Goal: Information Seeking & Learning: Learn about a topic

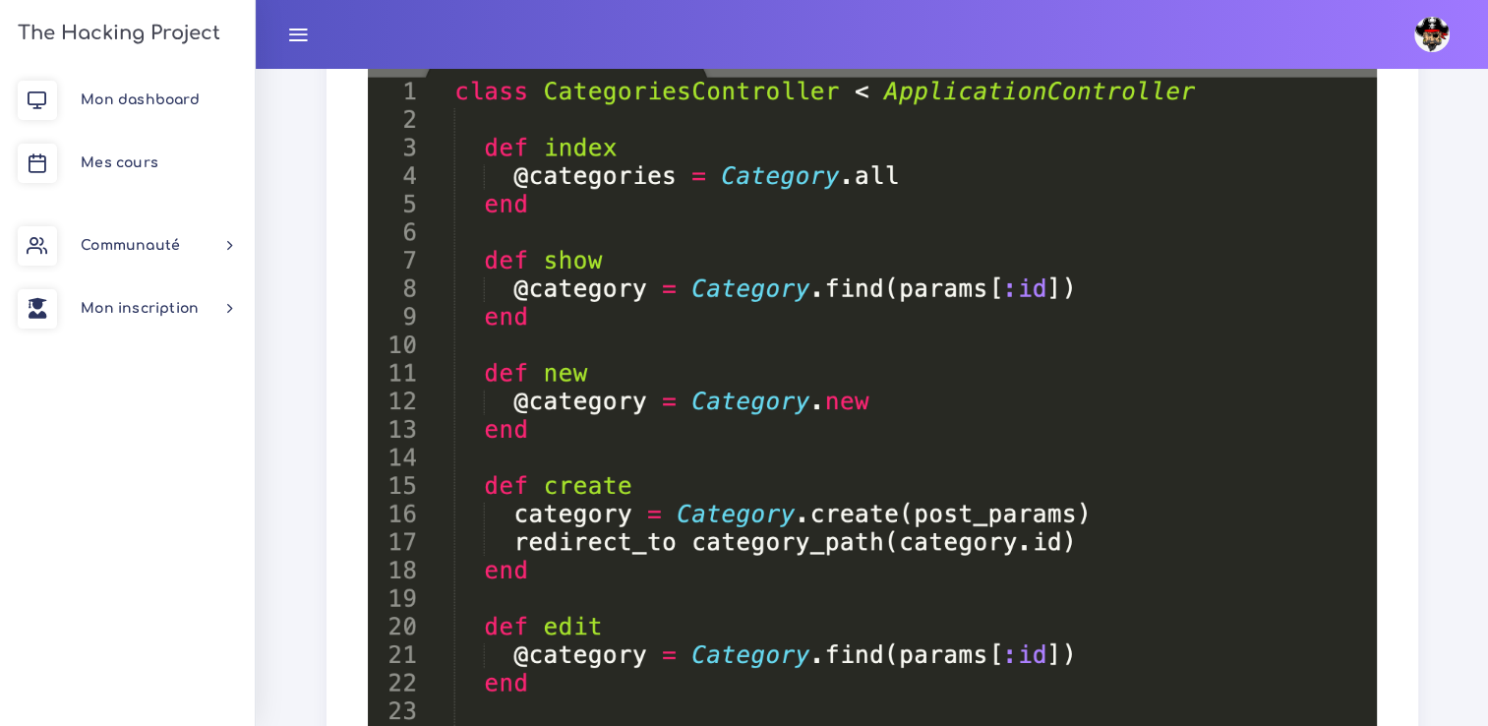
scroll to position [6089, 0]
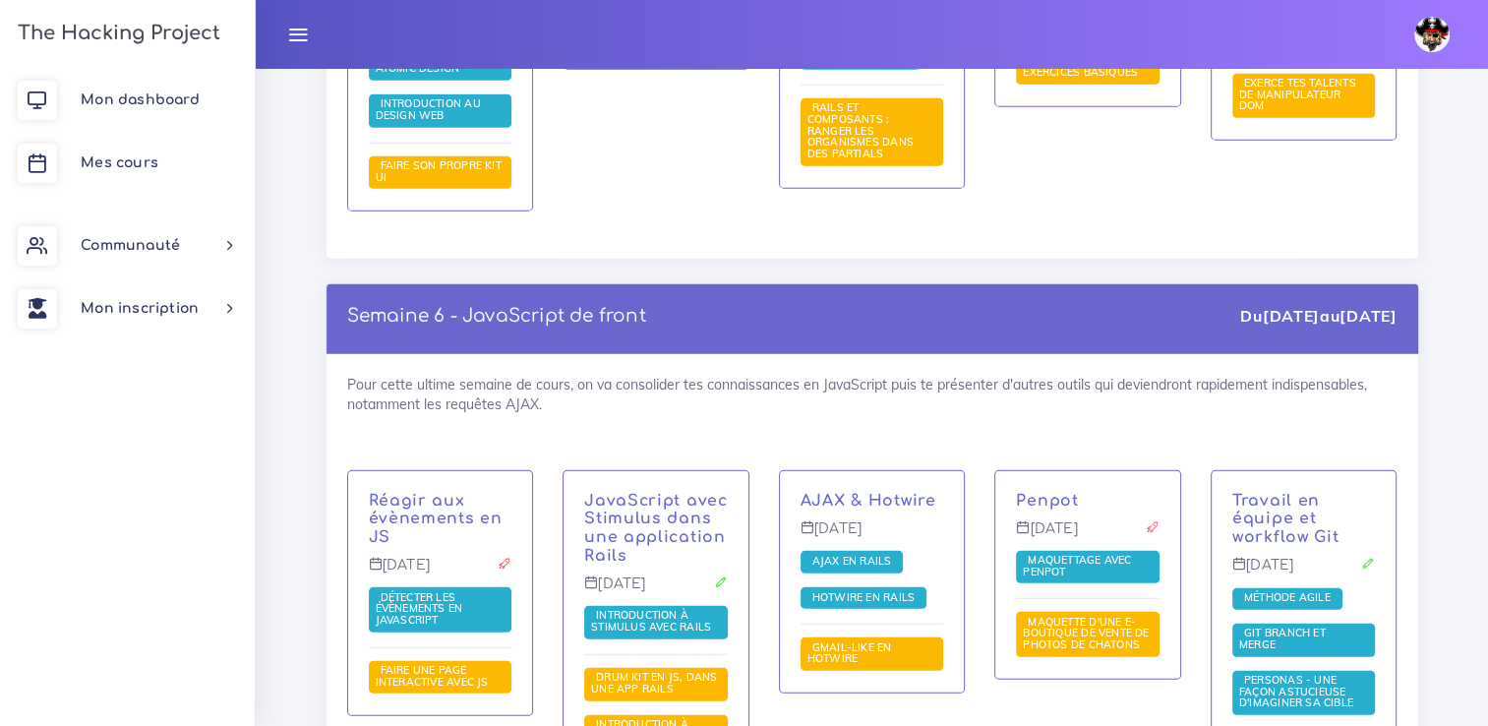
scroll to position [5804, 0]
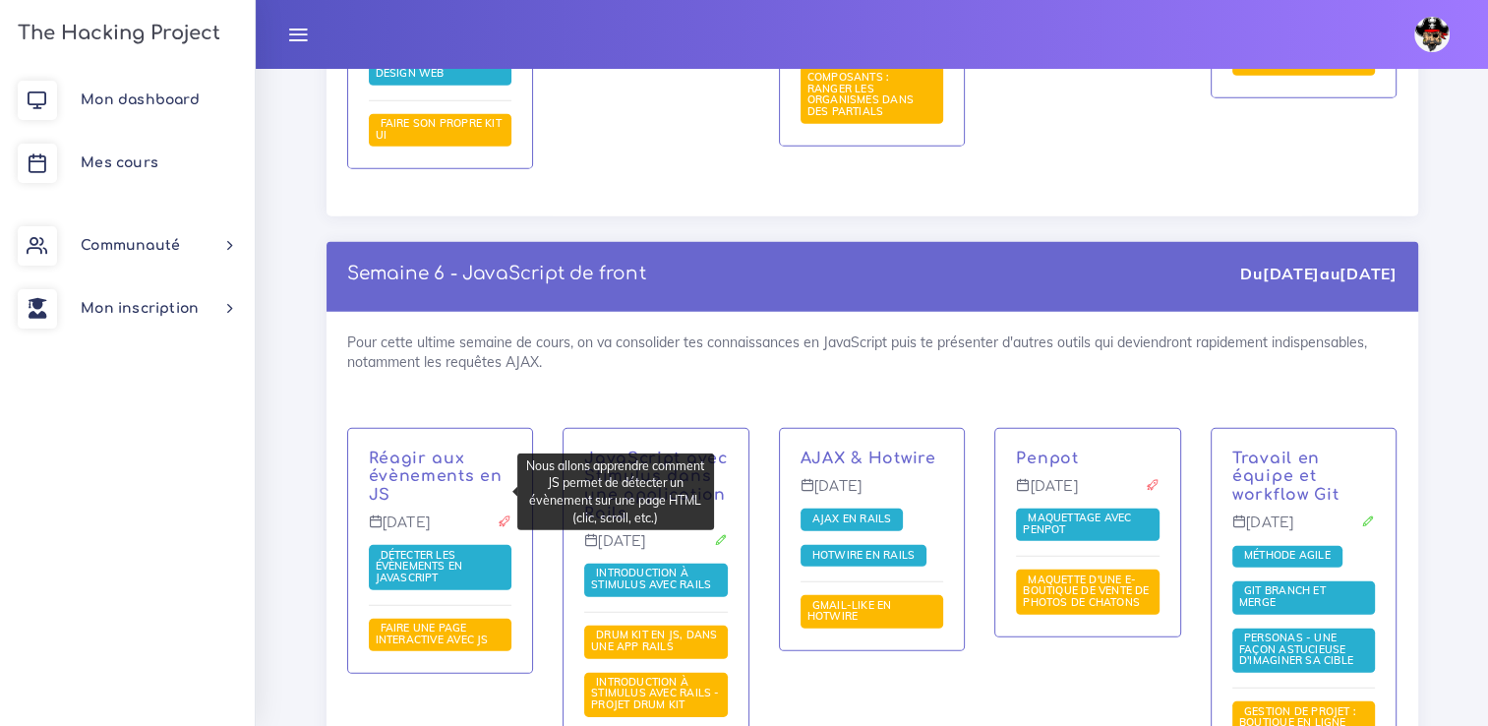
click at [441, 549] on link "Détecter les évènements en JavaScript" at bounding box center [420, 567] width 88 height 36
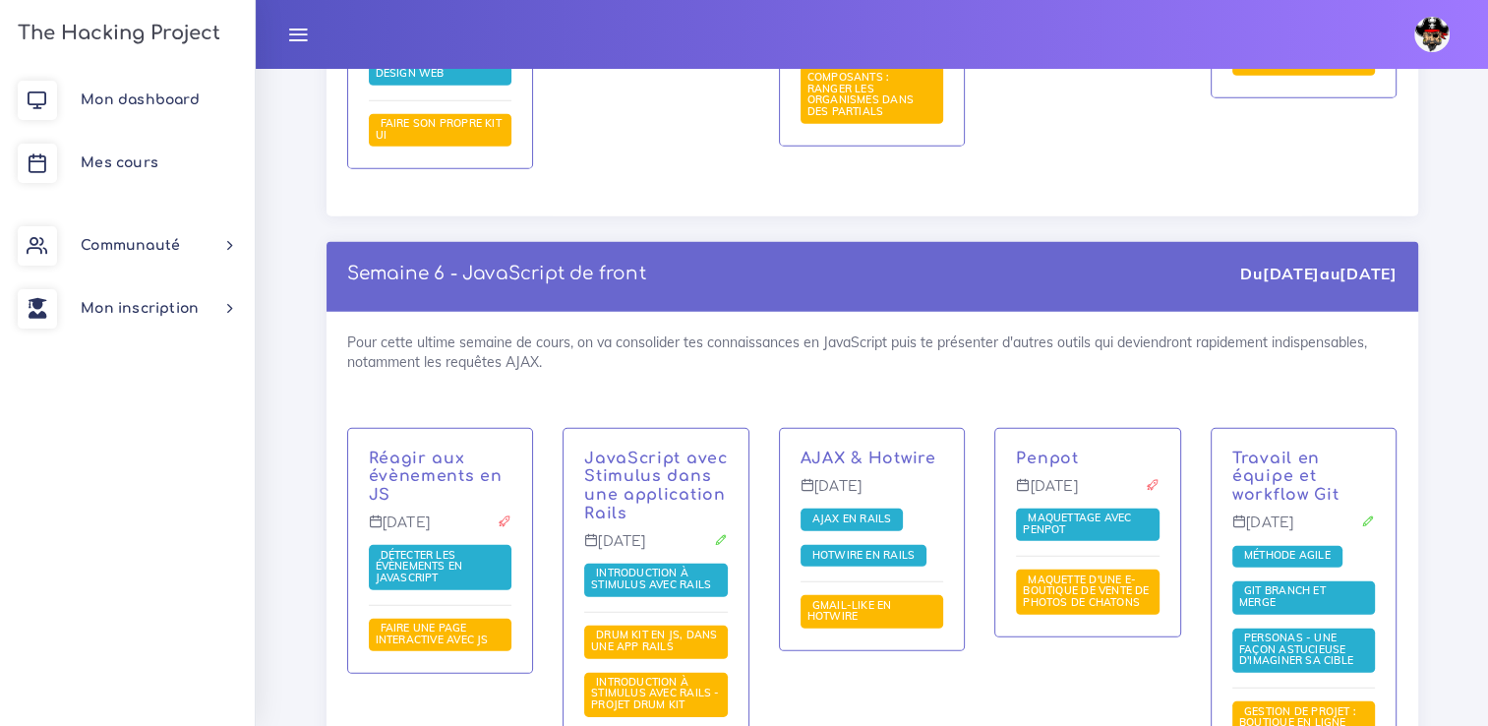
click at [700, 564] on span "Introduction à Stimulus avec Rails" at bounding box center [656, 580] width 144 height 33
click at [661, 566] on span "Introduction à Stimulus avec Rails" at bounding box center [653, 579] width 125 height 26
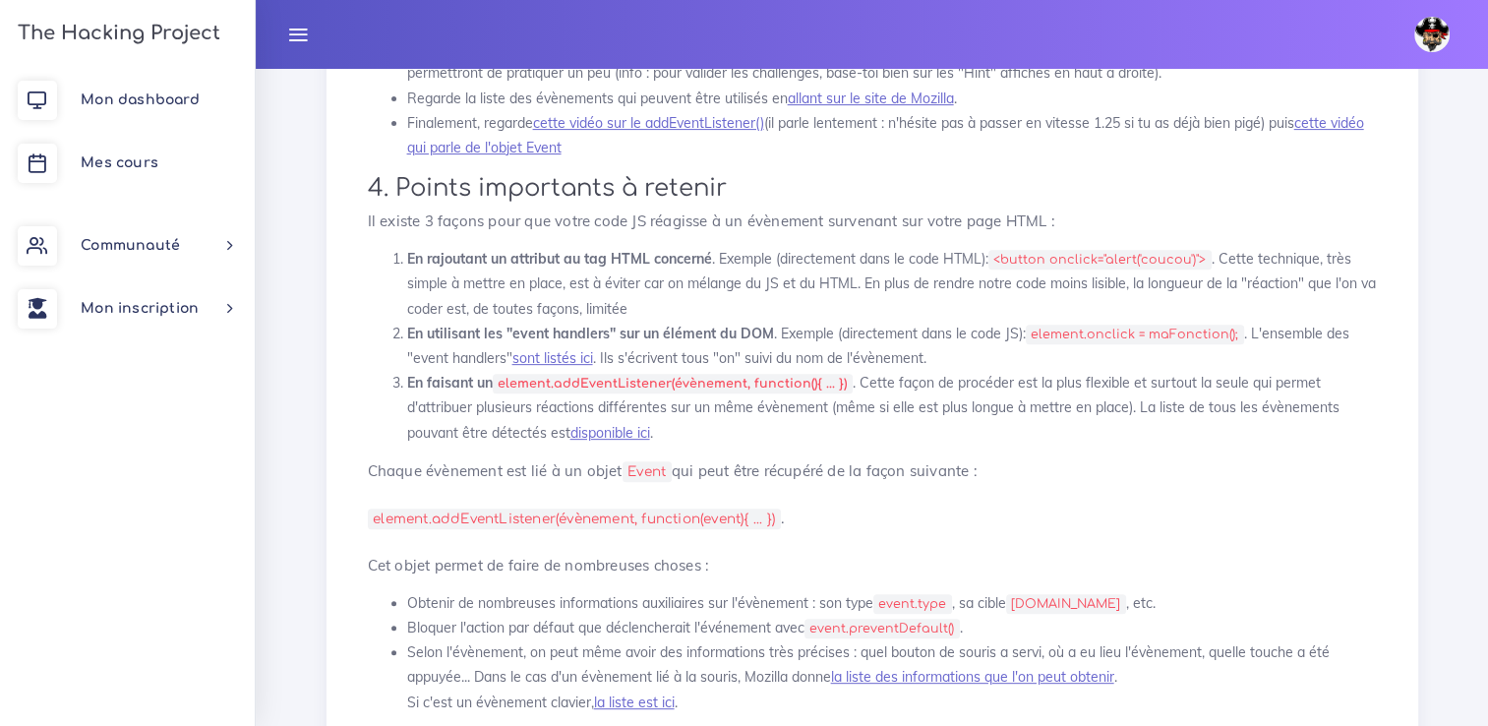
scroll to position [850, 0]
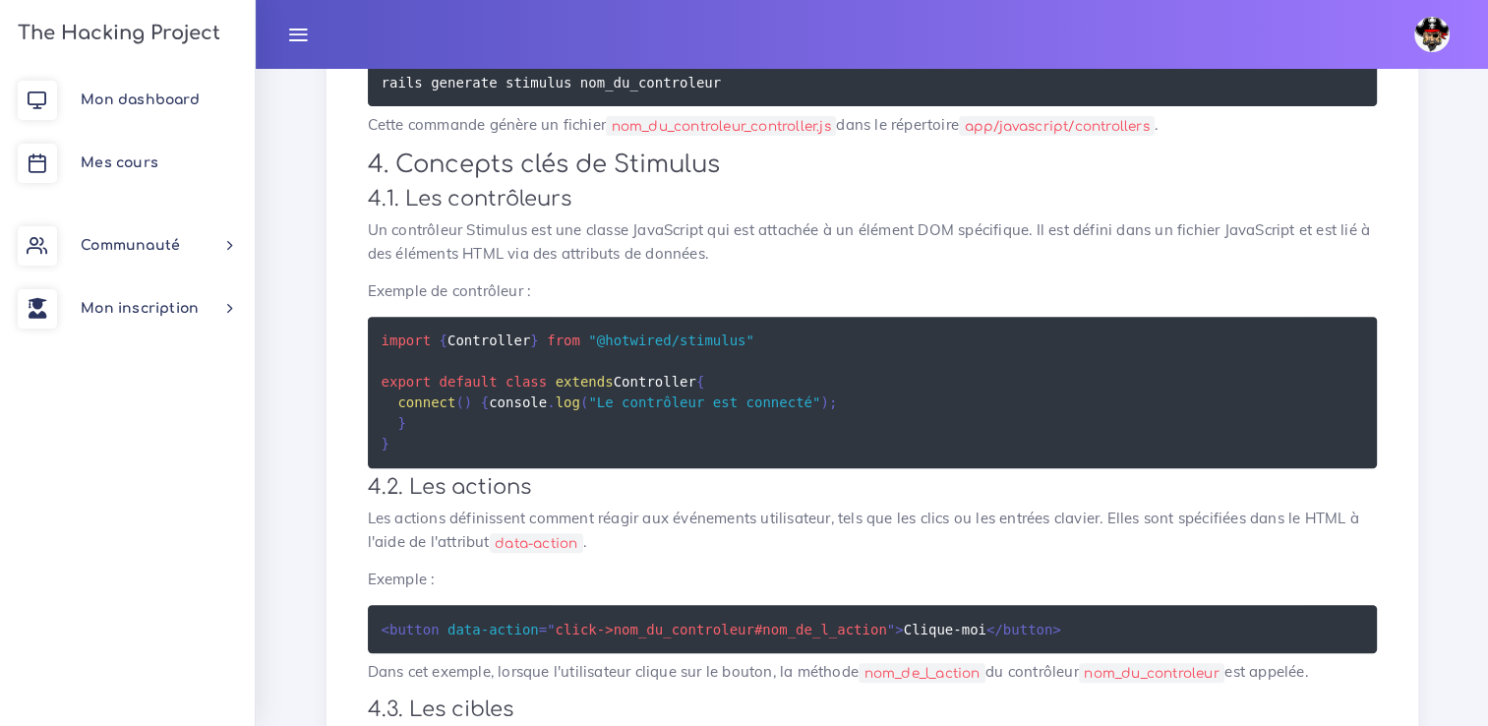
scroll to position [668, 0]
